Goal: Transaction & Acquisition: Purchase product/service

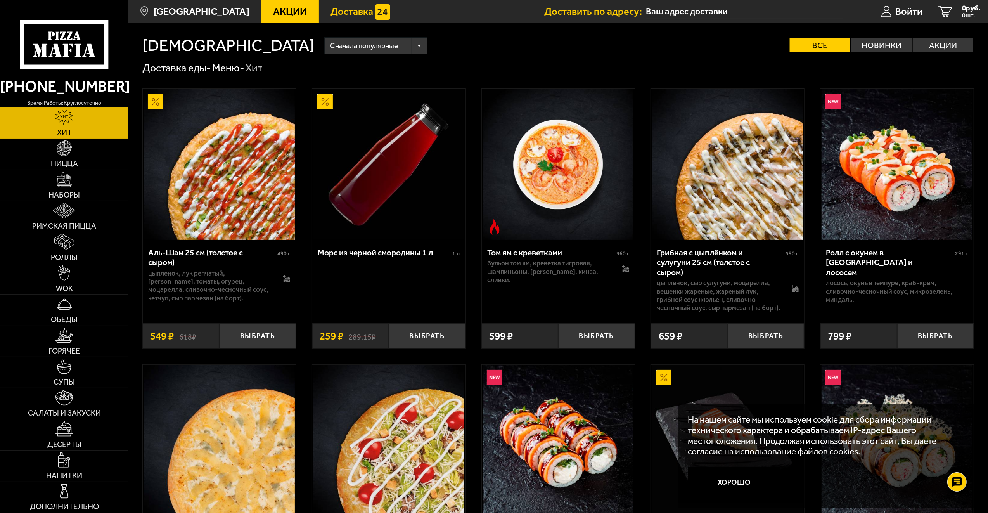
click at [340, 19] on link "Доставка" at bounding box center [360, 11] width 83 height 23
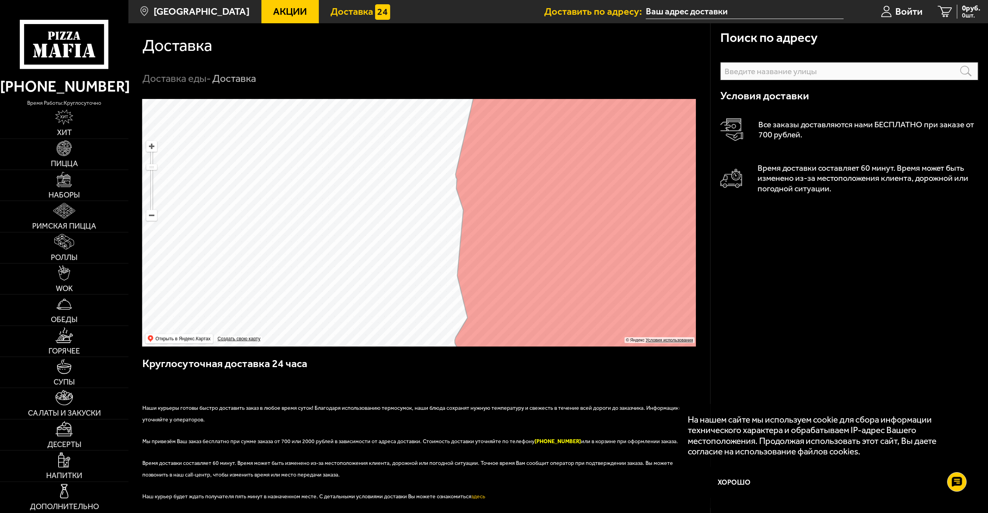
drag, startPoint x: 402, startPoint y: 178, endPoint x: 439, endPoint y: 247, distance: 77.8
click at [439, 247] on ymaps at bounding box center [419, 223] width 554 height 248
click at [95, 42] on icon at bounding box center [64, 44] width 89 height 49
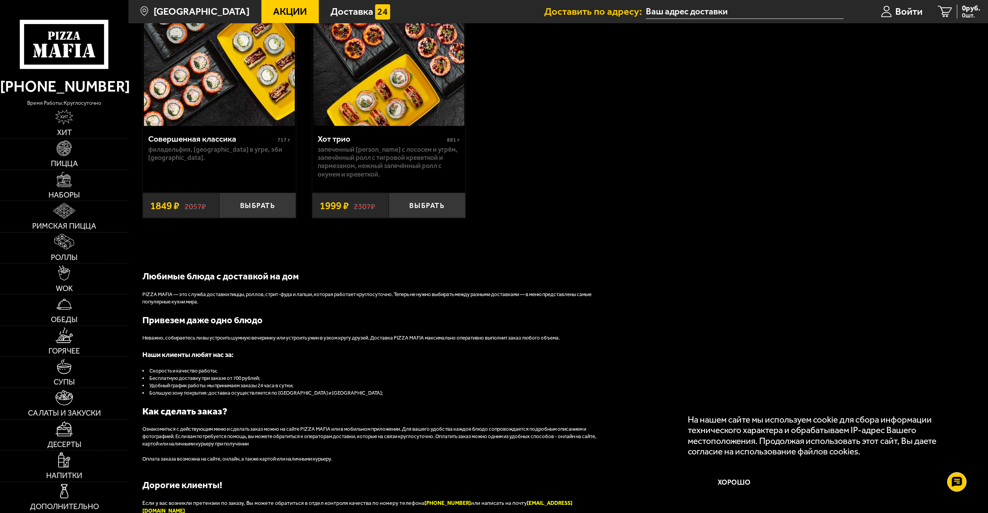
scroll to position [1002, 0]
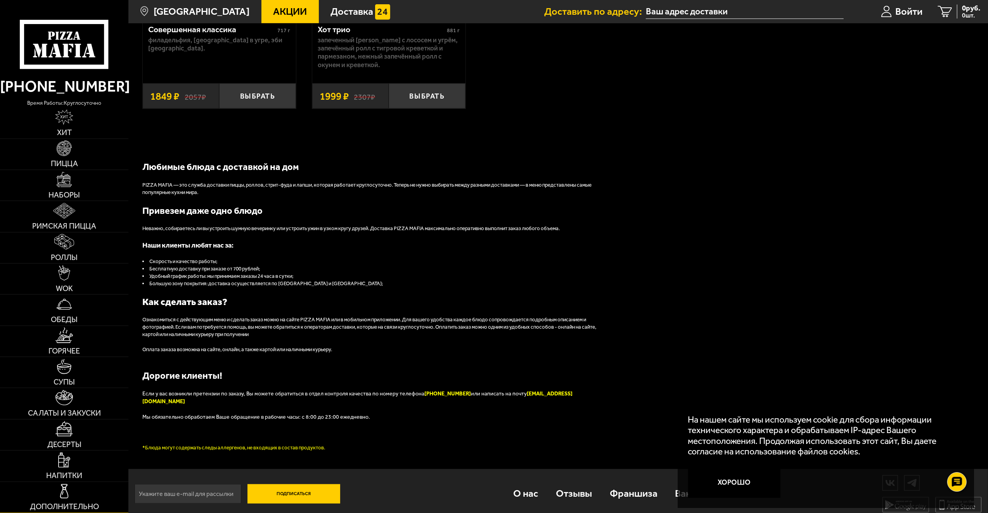
click at [57, 494] on img at bounding box center [65, 492] width 16 height 16
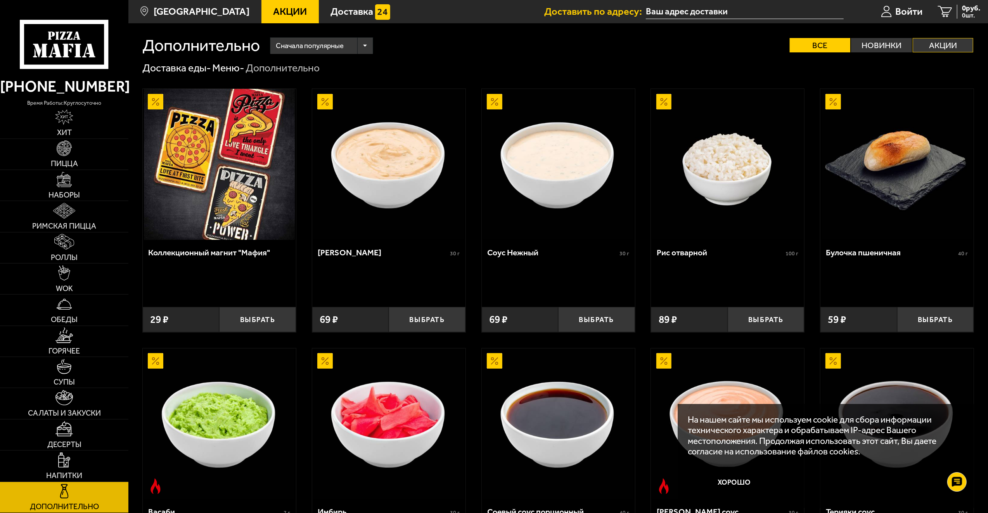
click at [931, 43] on label "Акции" at bounding box center [943, 45] width 61 height 14
click at [0, 0] on input "Акции" at bounding box center [0, 0] width 0 height 0
click at [950, 48] on label "Акции" at bounding box center [943, 45] width 61 height 14
click at [0, 0] on input "Акции" at bounding box center [0, 0] width 0 height 0
click at [895, 46] on label "Новинки" at bounding box center [881, 45] width 61 height 14
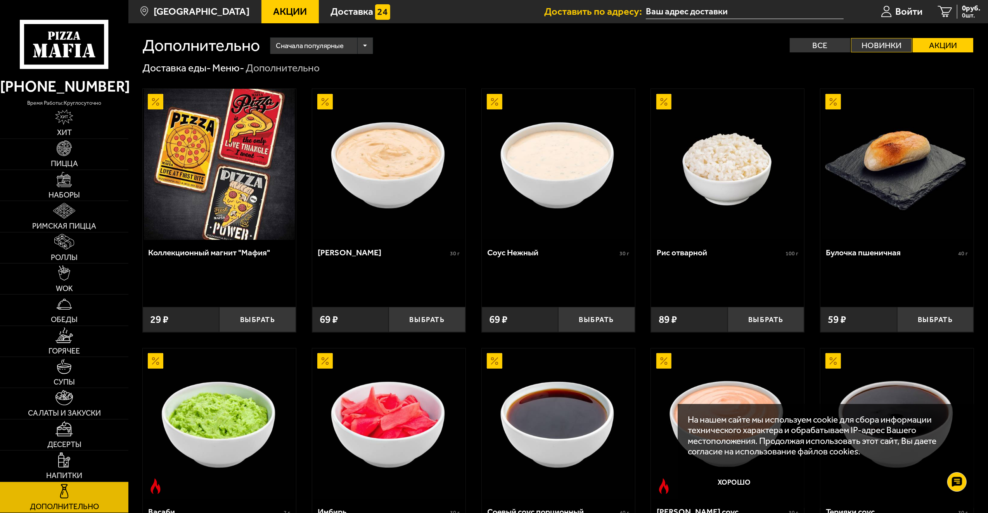
click at [0, 0] on input "Новинки" at bounding box center [0, 0] width 0 height 0
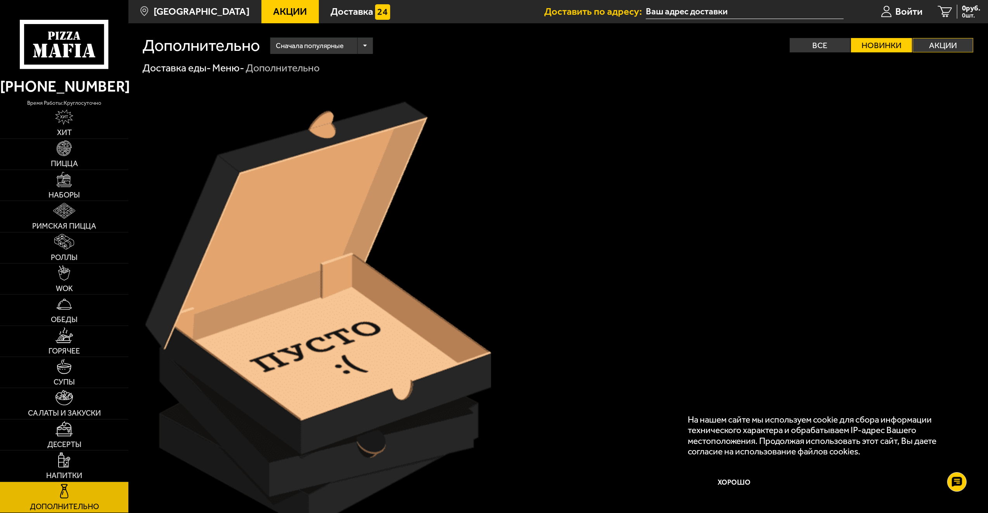
click at [941, 47] on label "Акции" at bounding box center [943, 45] width 61 height 14
click at [0, 0] on input "Акции" at bounding box center [0, 0] width 0 height 0
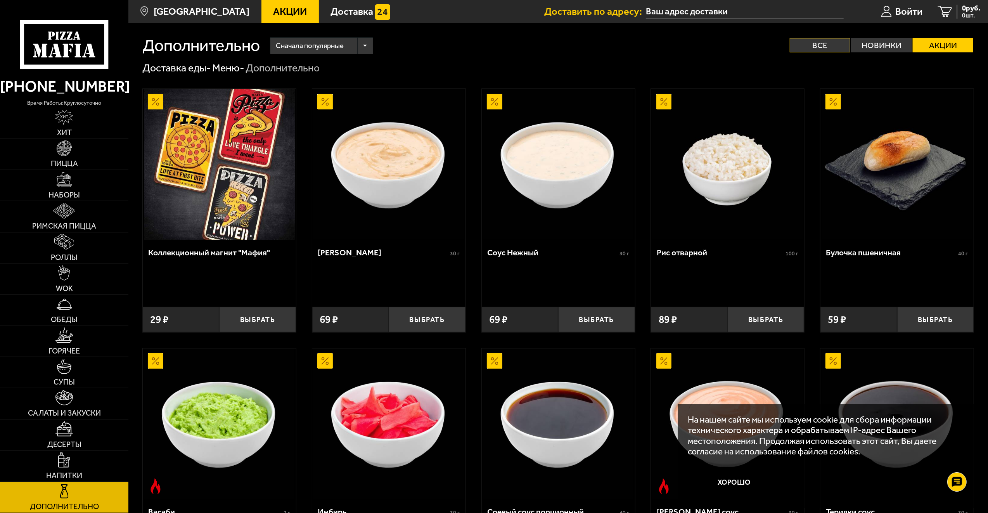
click at [827, 45] on label "Все" at bounding box center [820, 45] width 61 height 14
click at [0, 0] on input "Все" at bounding box center [0, 0] width 0 height 0
click at [273, 7] on span "Акции" at bounding box center [290, 12] width 34 height 10
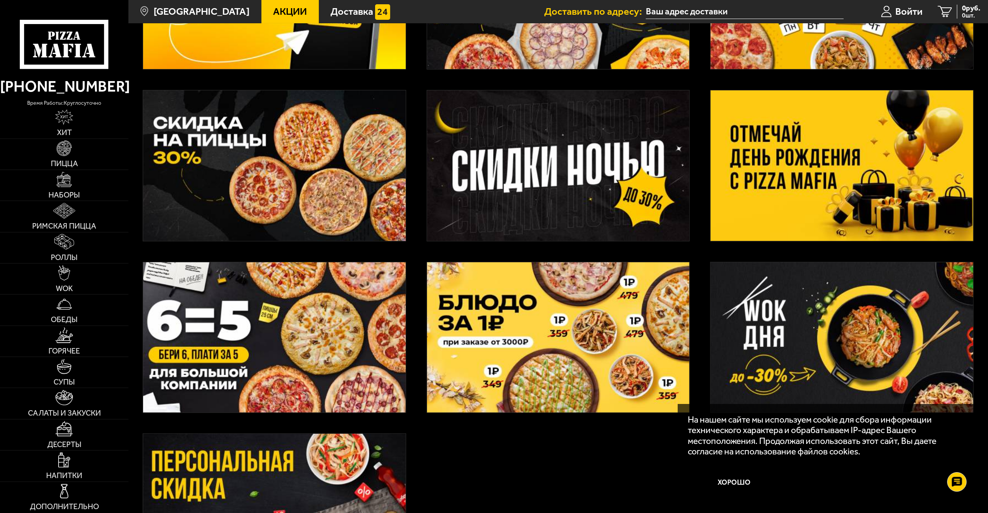
scroll to position [168, 0]
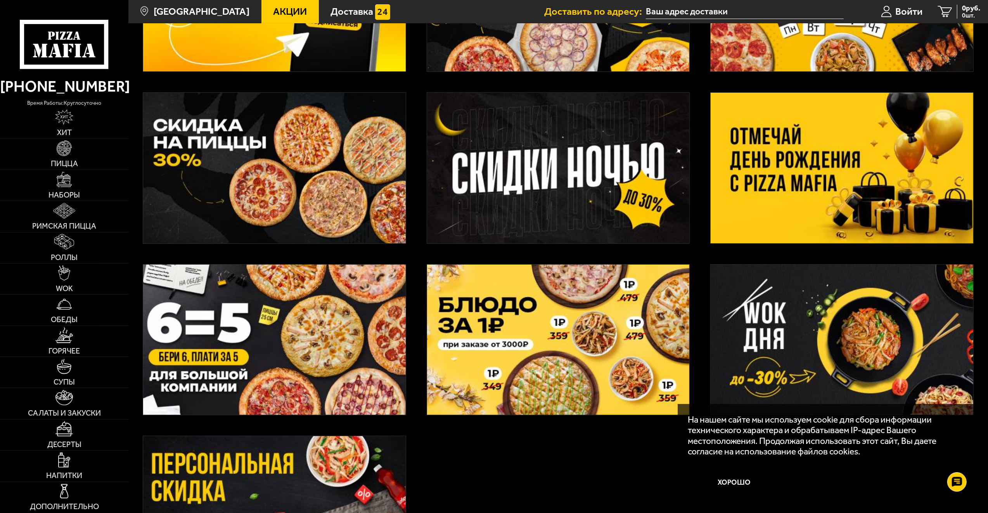
click at [896, 185] on img at bounding box center [842, 168] width 262 height 150
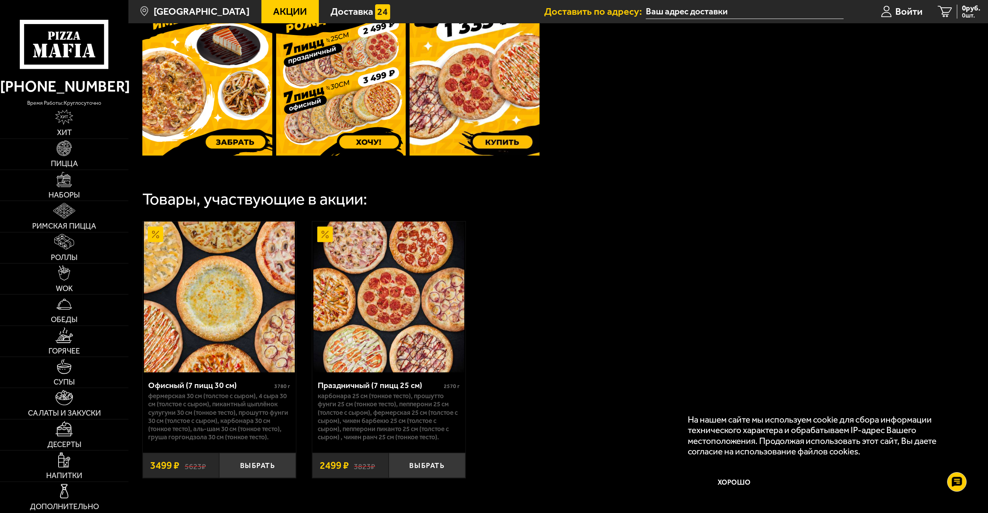
scroll to position [222, 0]
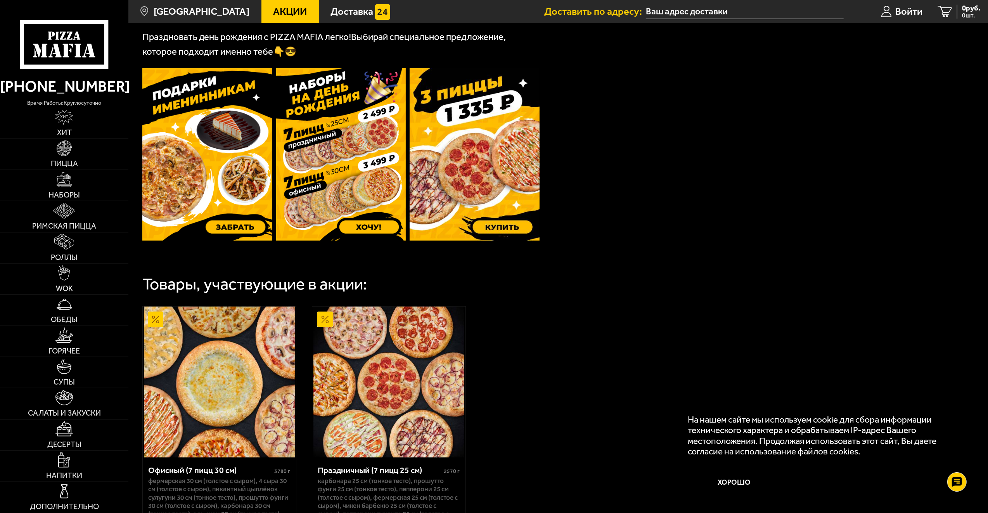
click at [362, 199] on img at bounding box center [341, 154] width 130 height 172
click at [238, 227] on img at bounding box center [207, 154] width 130 height 172
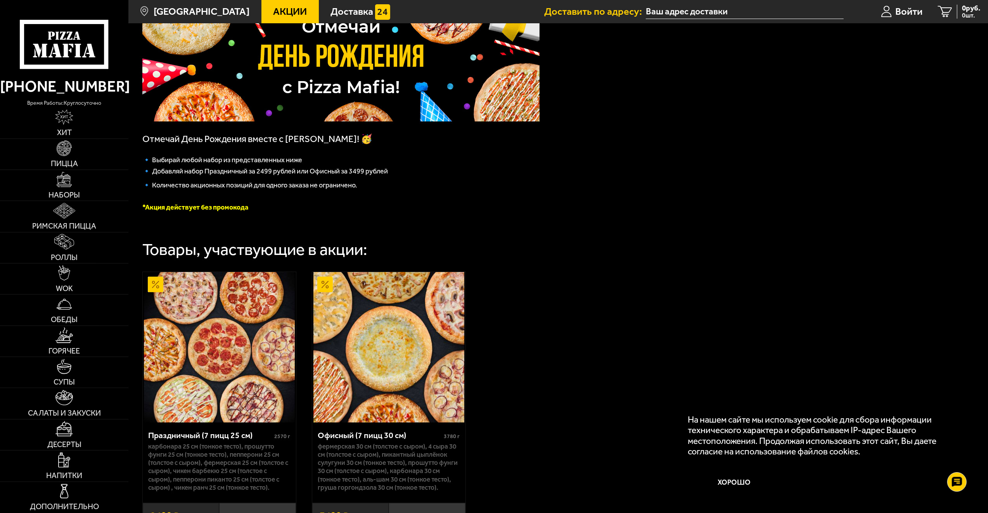
scroll to position [200, 0]
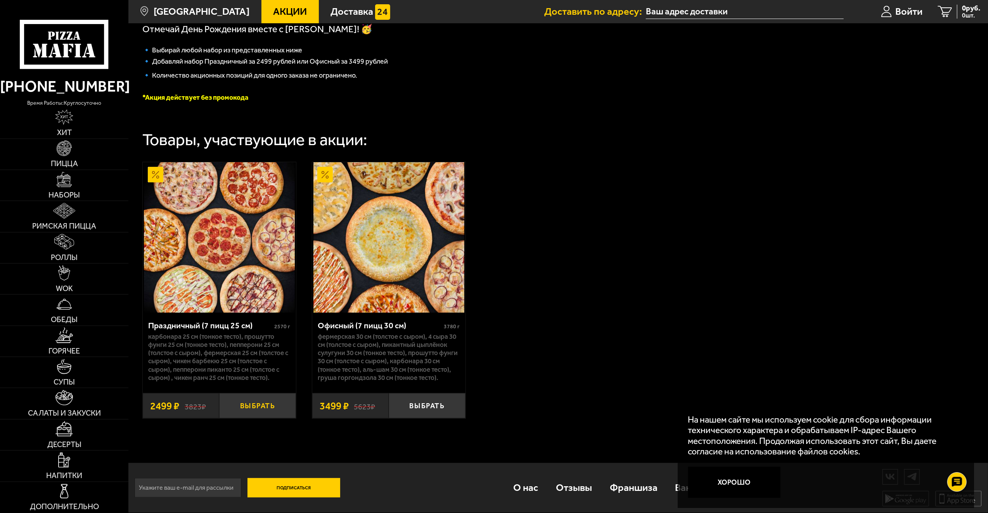
click at [269, 405] on button "Выбрать" at bounding box center [257, 405] width 77 height 25
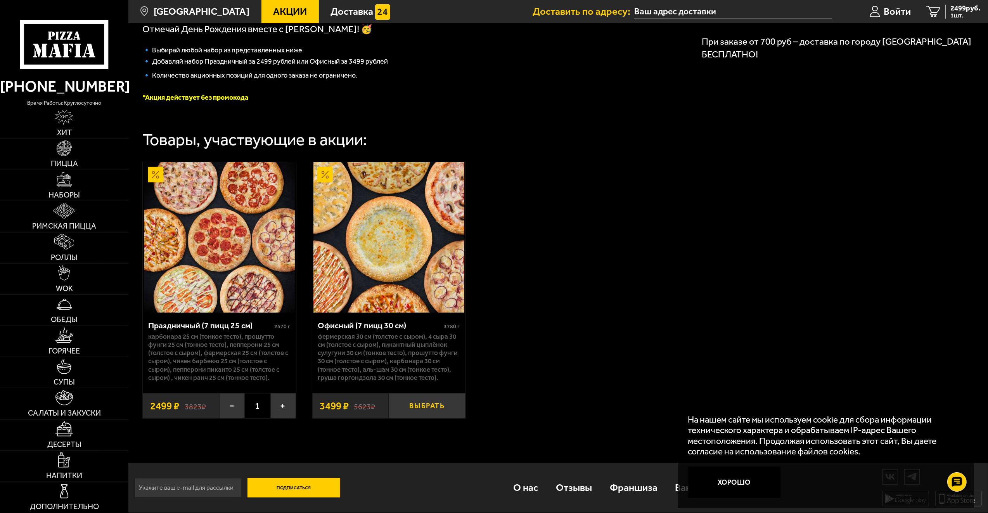
click at [439, 408] on button "Выбрать" at bounding box center [427, 405] width 77 height 25
click at [731, 260] on div "Праздничный (7 пицц 25 см) 2570 г Карбонара 25 см (тонкое тесто), Прошутто Фунг…" at bounding box center [558, 290] width 860 height 285
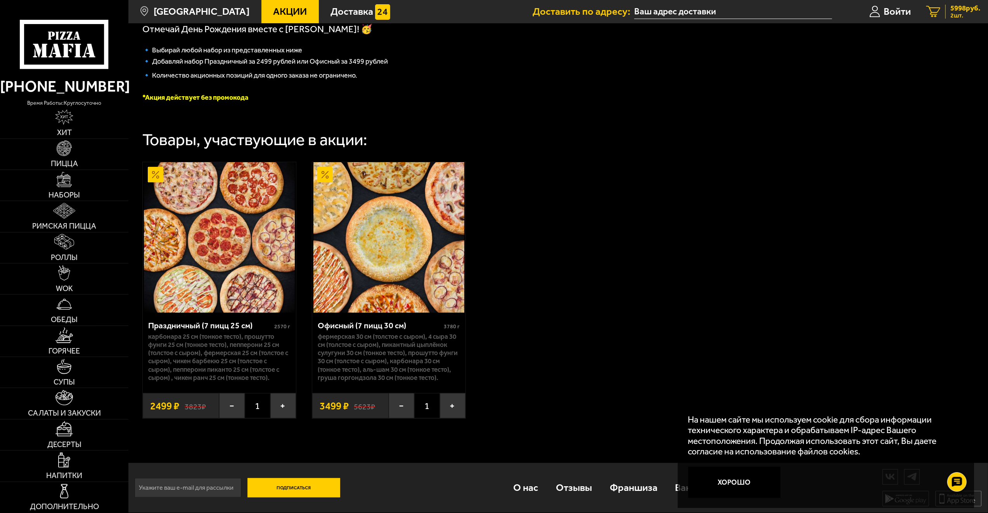
click at [960, 16] on span "2 шт." at bounding box center [966, 15] width 30 height 6
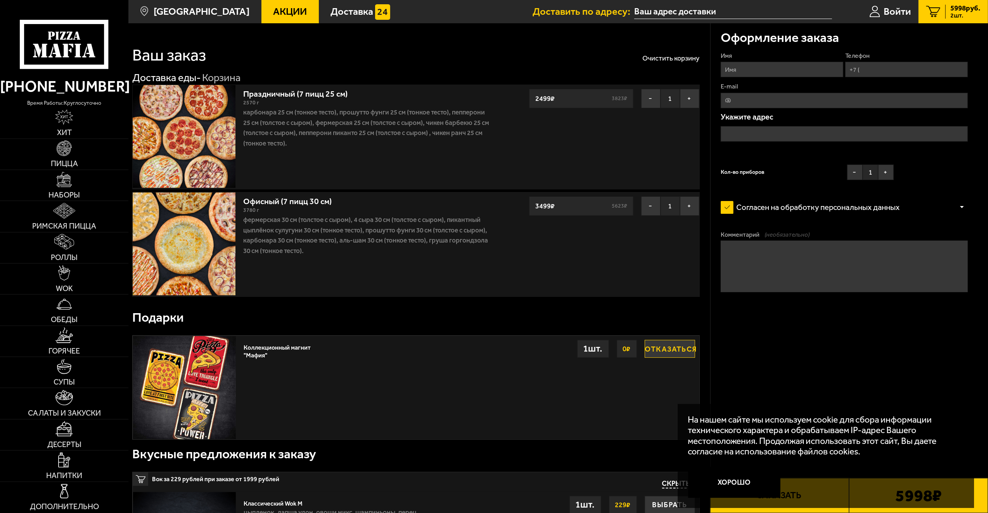
click at [277, 12] on span "Акции" at bounding box center [290, 12] width 34 height 10
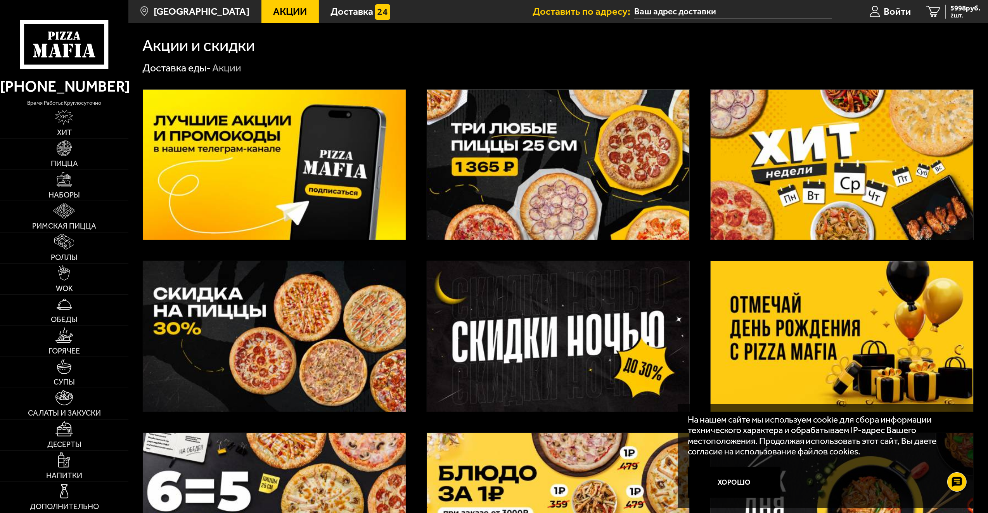
click at [802, 181] on img at bounding box center [842, 165] width 262 height 150
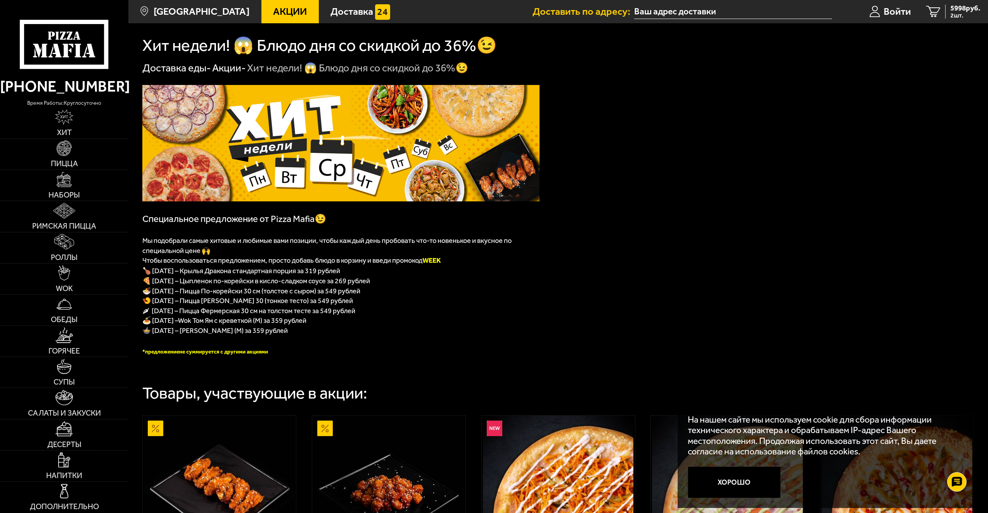
drag, startPoint x: 429, startPoint y: 262, endPoint x: 449, endPoint y: 263, distance: 20.2
click at [449, 263] on p "Чтобы воспользоваться предложением, просто добавь блюдо в корзину и введи промо…" at bounding box center [340, 260] width 397 height 10
copy b "WEEK"
click at [958, 9] on span "5998 руб." at bounding box center [966, 8] width 30 height 7
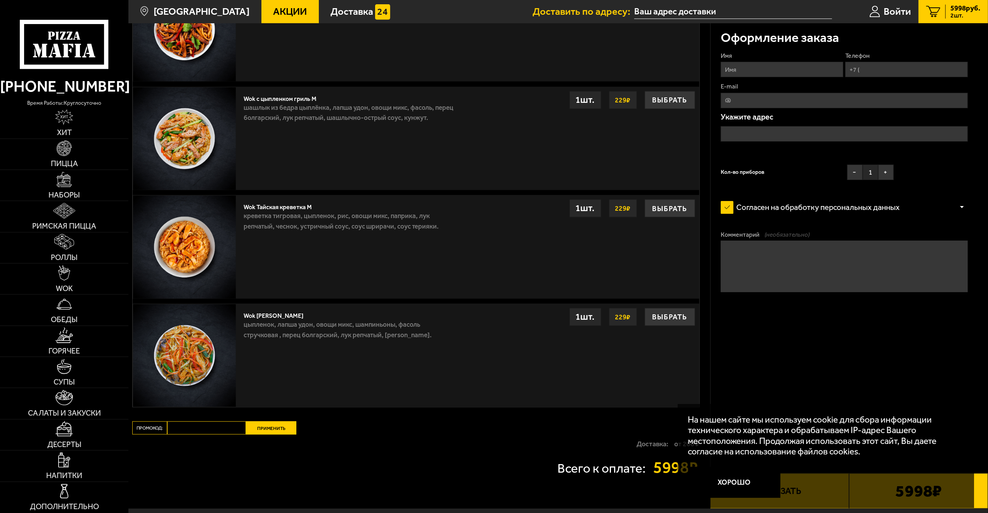
scroll to position [737, 0]
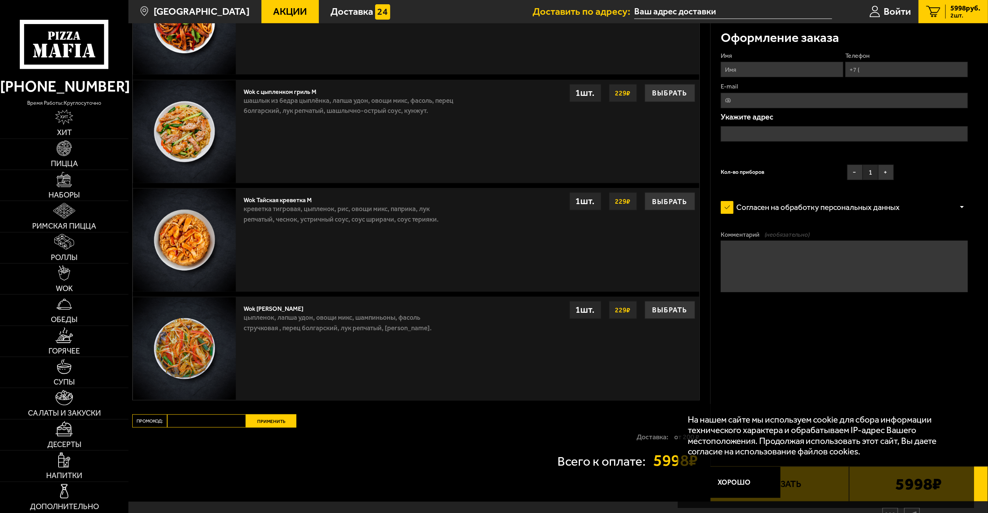
click at [210, 419] on input "Промокод:" at bounding box center [206, 420] width 79 height 13
paste input "WEEK"
type input "WEEK"
click at [276, 422] on button "Применить" at bounding box center [271, 420] width 50 height 13
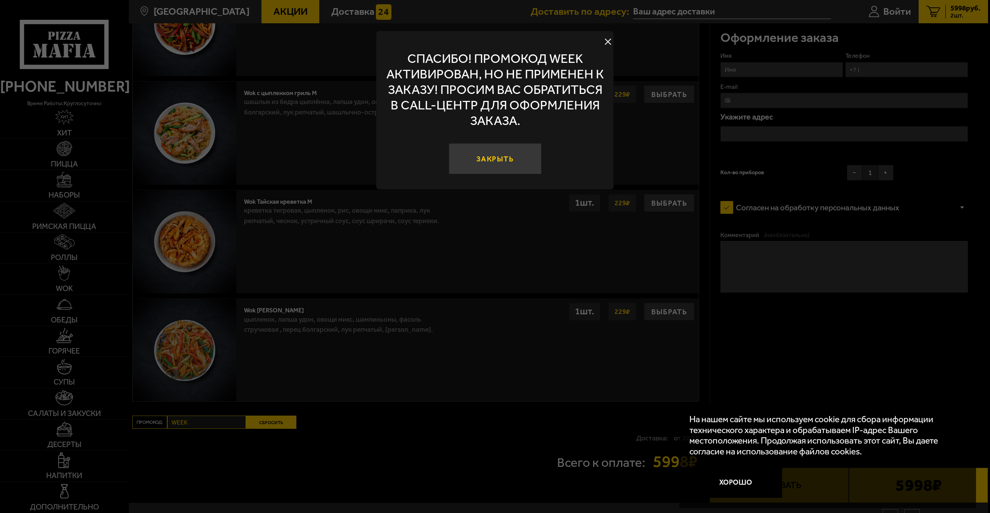
click at [525, 155] on button "Закрыть" at bounding box center [495, 158] width 93 height 31
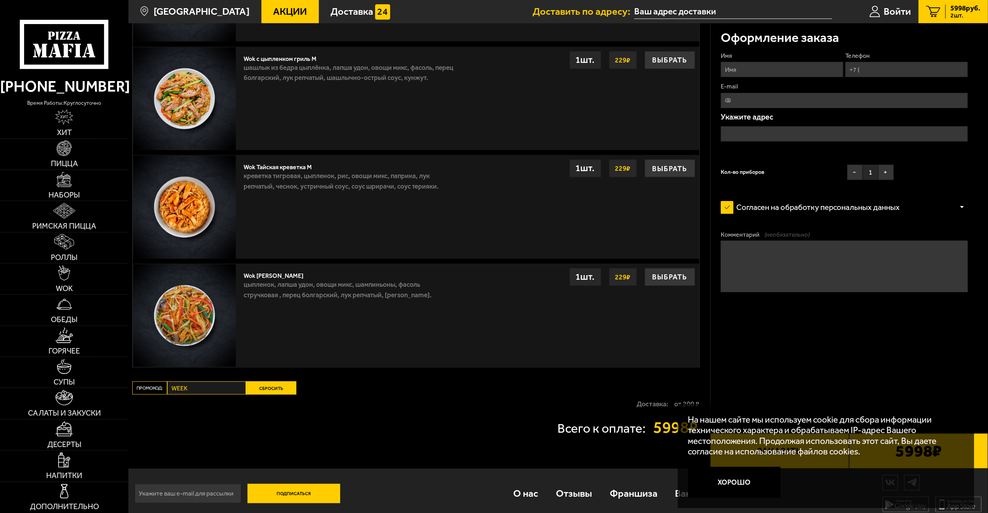
scroll to position [776, 0]
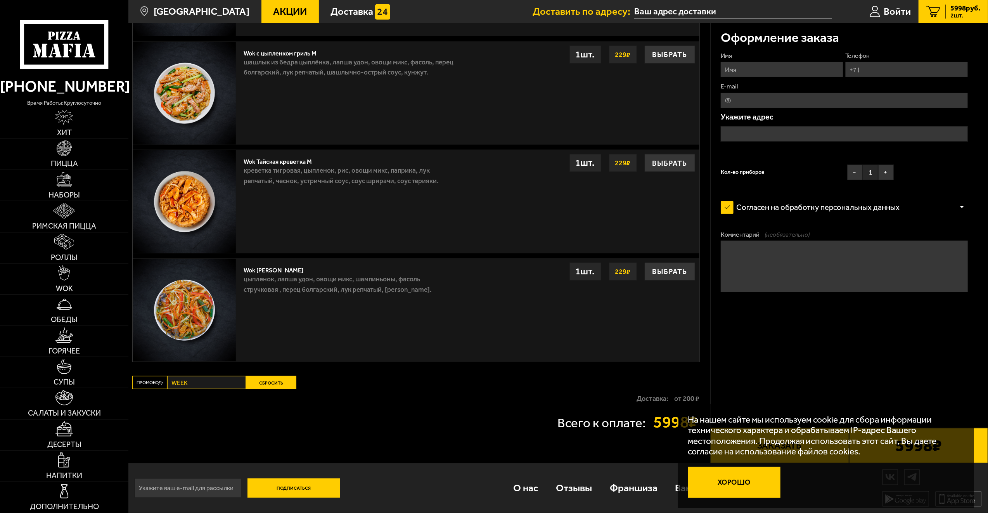
click at [743, 484] on button "Хорошо" at bounding box center [734, 482] width 93 height 31
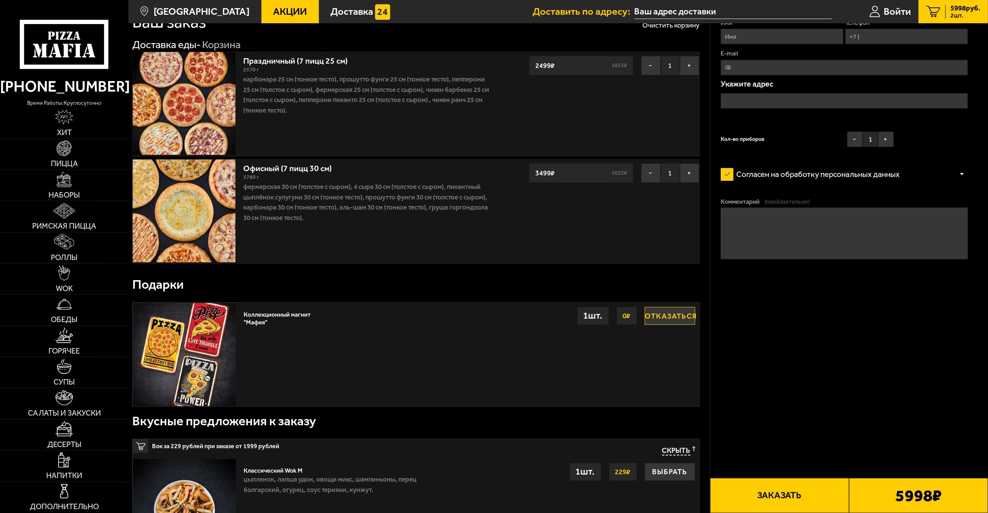
scroll to position [0, 0]
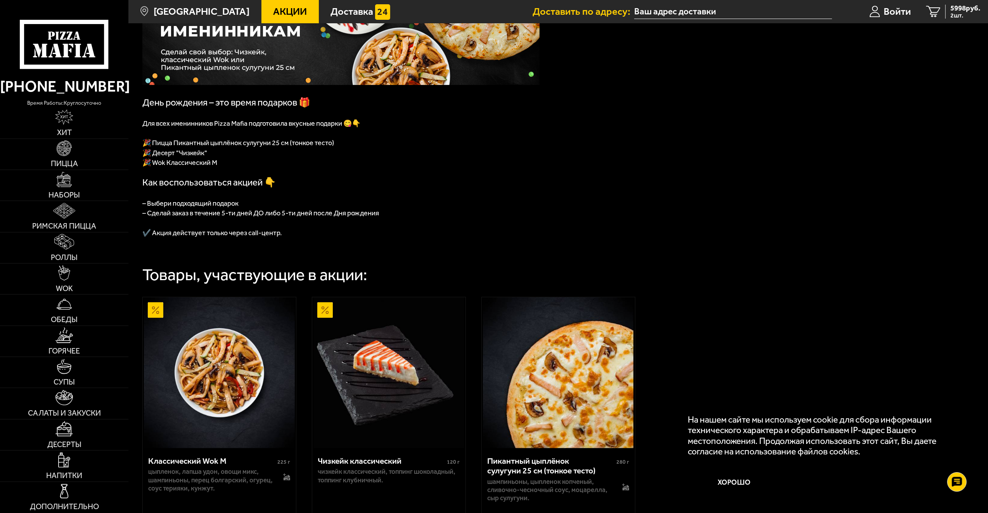
scroll to position [48, 0]
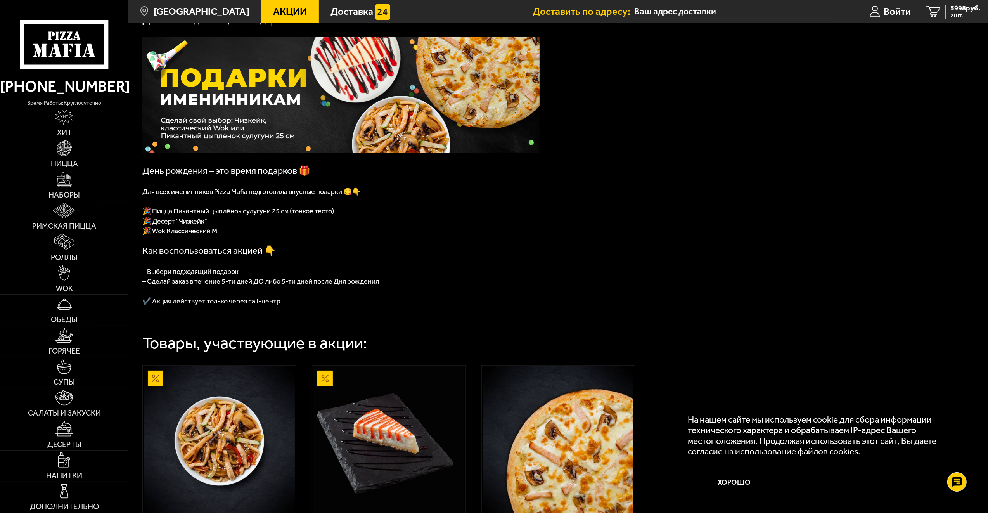
click at [474, 282] on p "– Сделай заказ в течение 5-ти дней ДО либо 5-ти дней после Дня рождения" at bounding box center [340, 281] width 397 height 10
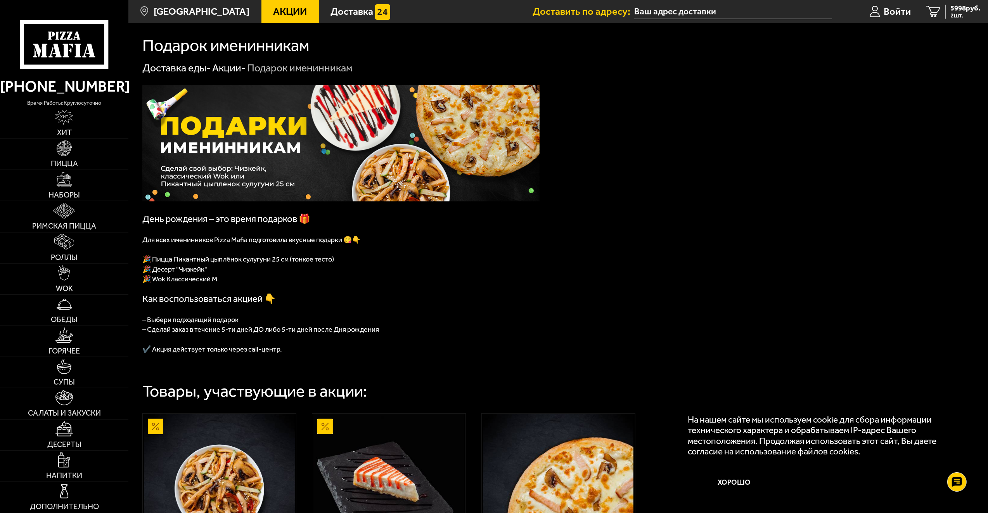
click at [494, 324] on p "– Выбери подходящий подарок" at bounding box center [340, 319] width 397 height 10
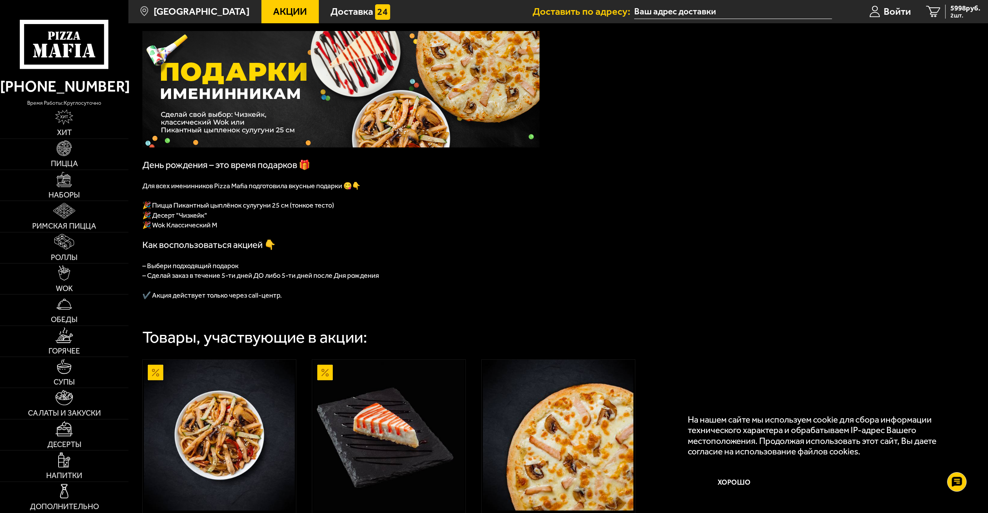
scroll to position [48, 0]
